Goal: Check status: Check status

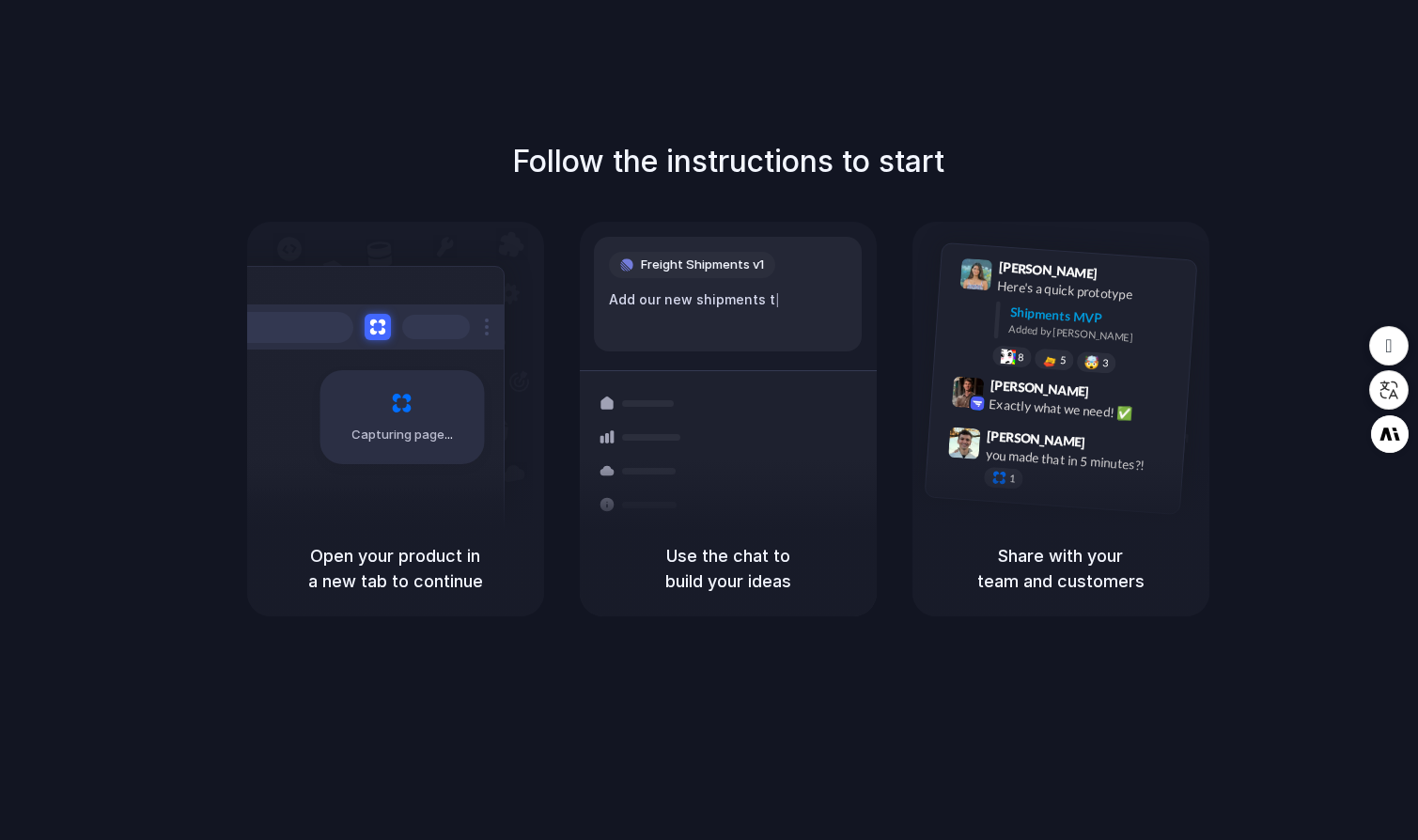
click at [723, 263] on span "Freight Shipments v1" at bounding box center [703, 265] width 123 height 19
click at [729, 373] on div "Container from [GEOGRAPHIC_DATA] 40ft • ETA [DATE] • In transit Express deliver…" at bounding box center [797, 502] width 199 height 263
click at [729, 274] on div "Freight Shipments v1" at bounding box center [693, 265] width 167 height 27
click at [729, 257] on span "Freight Shipments v1" at bounding box center [703, 265] width 123 height 19
